Goal: Transaction & Acquisition: Obtain resource

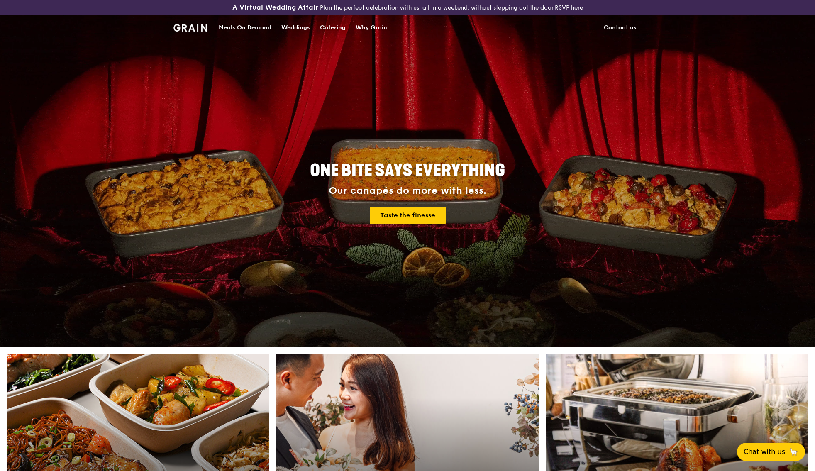
click at [322, 28] on div "Catering" at bounding box center [333, 27] width 26 height 25
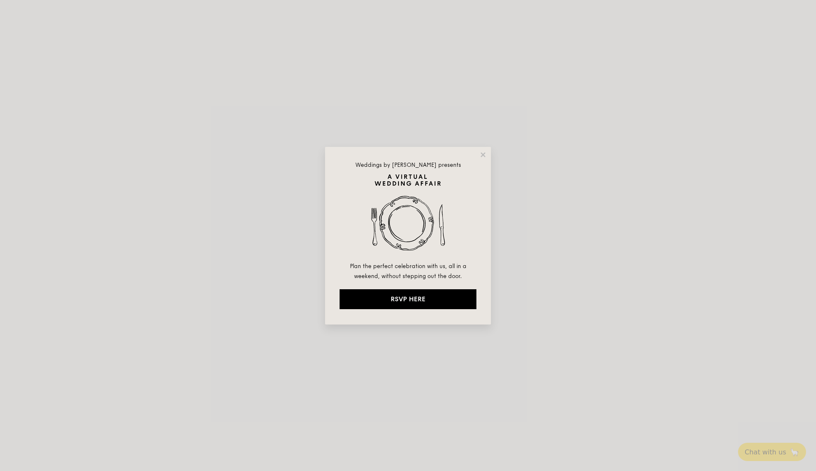
select select
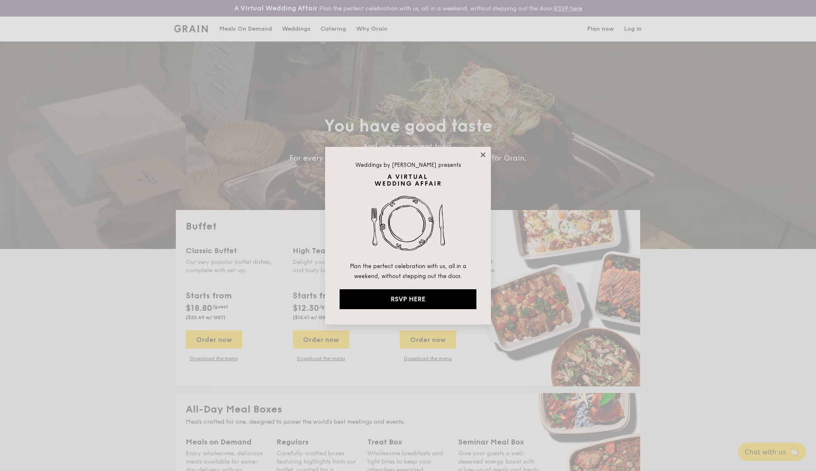
click at [482, 154] on icon at bounding box center [483, 154] width 7 height 7
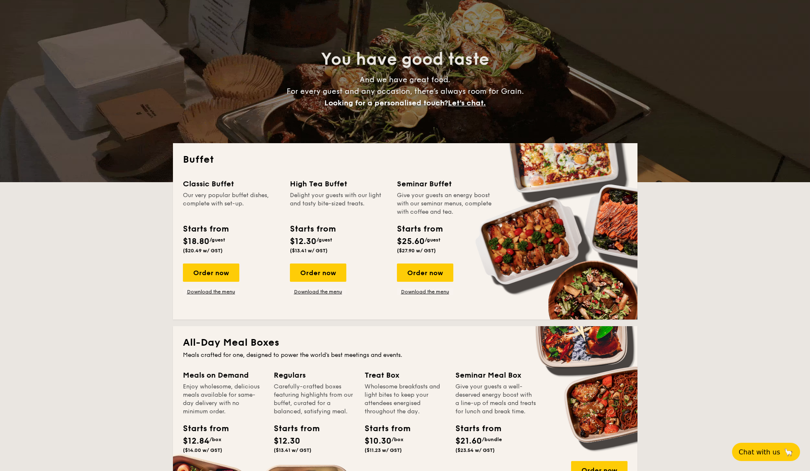
scroll to position [103, 0]
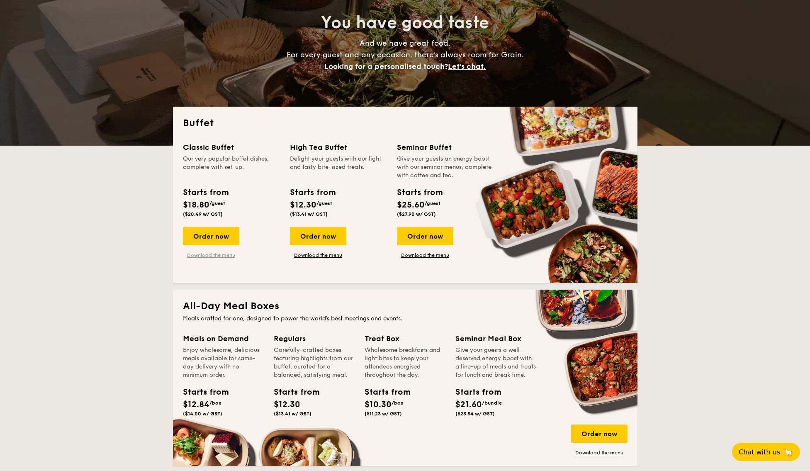
click at [227, 253] on link "Download the menu" at bounding box center [211, 255] width 56 height 7
